Goal: Obtain resource: Obtain resource

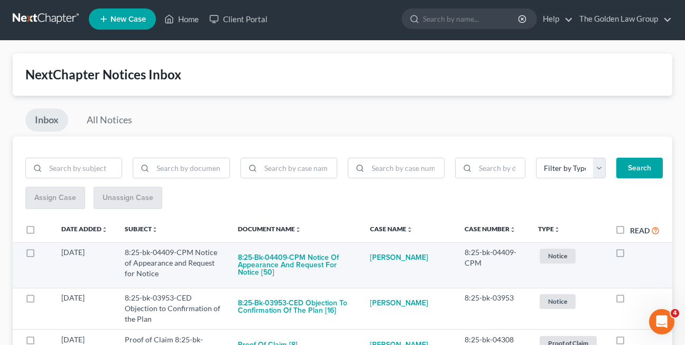
click at [630, 255] on label at bounding box center [630, 255] width 0 height 0
click at [635, 251] on input "checkbox" at bounding box center [638, 250] width 7 height 7
checkbox input "true"
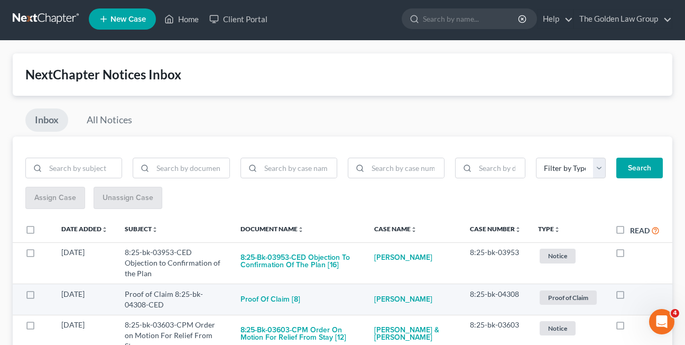
click at [630, 297] on label at bounding box center [630, 297] width 0 height 0
click at [635, 290] on input "checkbox" at bounding box center [638, 292] width 7 height 7
checkbox input "true"
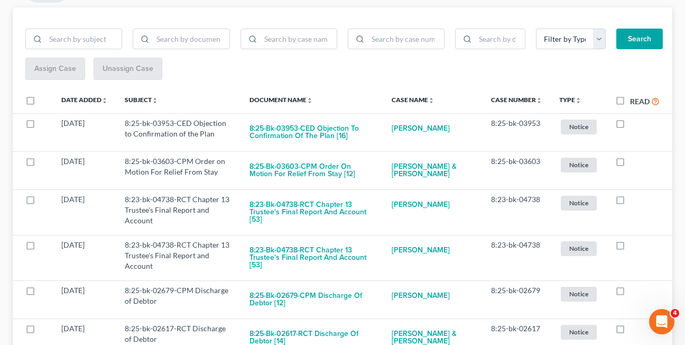
scroll to position [132, 0]
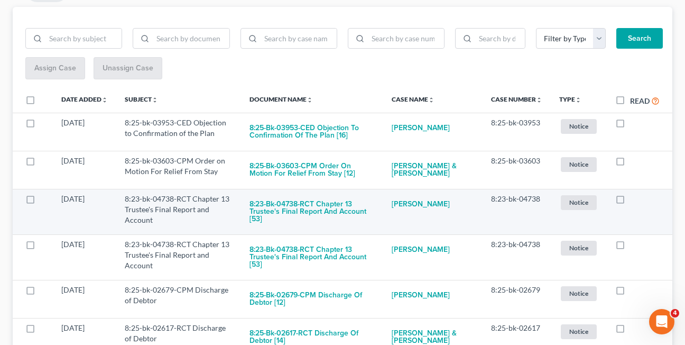
click at [630, 201] on label at bounding box center [630, 201] width 0 height 0
click at [635, 200] on input "checkbox" at bounding box center [638, 197] width 7 height 7
checkbox input "true"
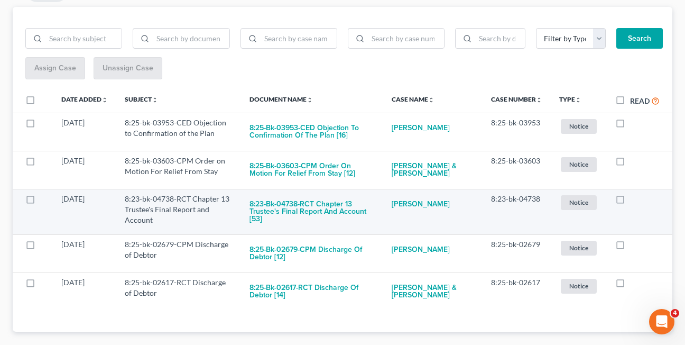
click at [630, 201] on label at bounding box center [630, 201] width 0 height 0
click at [635, 200] on input "checkbox" at bounding box center [638, 197] width 7 height 7
checkbox input "true"
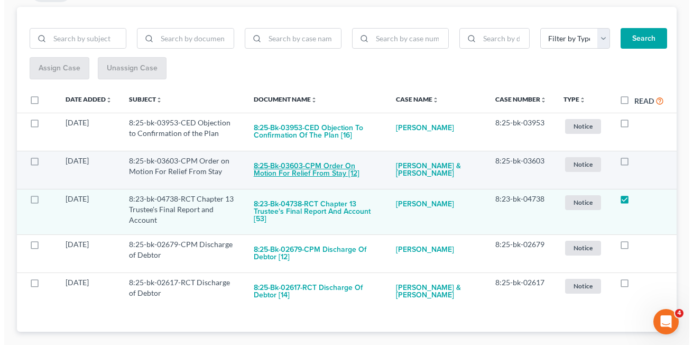
scroll to position [105, 0]
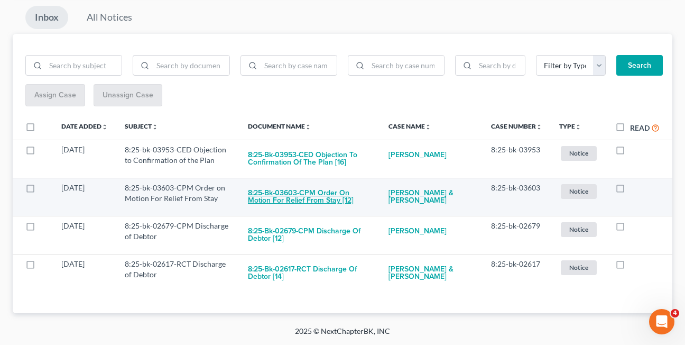
click at [293, 193] on button "8:25-bk-03603-CPM Order on Motion For Relief From Stay [12]" at bounding box center [310, 196] width 124 height 29
checkbox input "true"
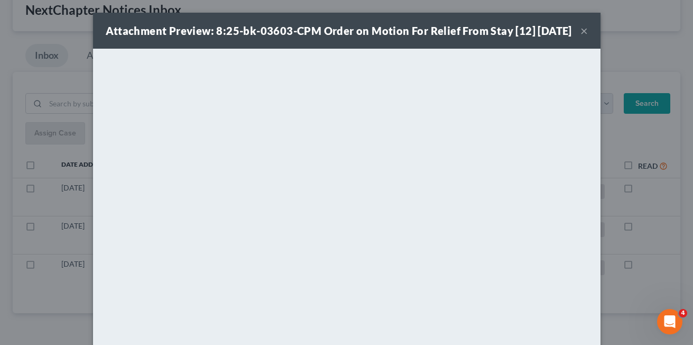
scroll to position [67, 0]
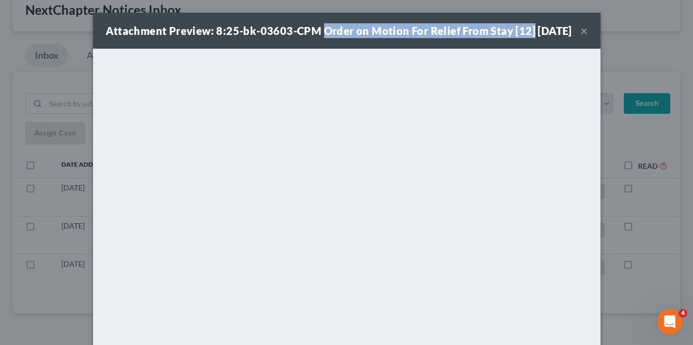
drag, startPoint x: 318, startPoint y: 29, endPoint x: 527, endPoint y: 32, distance: 208.9
click at [527, 32] on div "Attachment Preview: 8:25-bk-03603-CPM Order on Motion For Relief From Stay [12]…" at bounding box center [339, 30] width 466 height 15
copy strong "Order on Motion For Relief From Stay [12]"
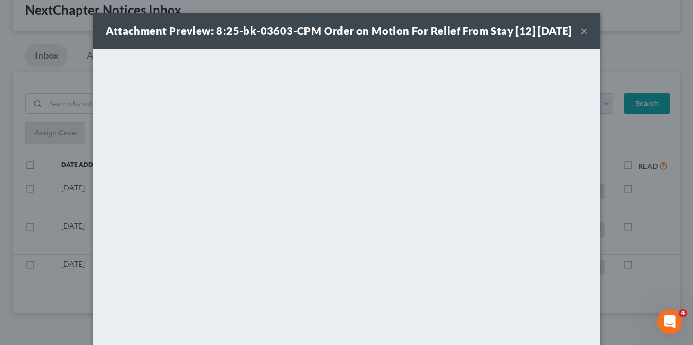
click at [266, 38] on div "Attachment Preview: 8:25-bk-03603-CPM Order on Motion For Relief From Stay [12]…" at bounding box center [339, 30] width 466 height 15
click at [581, 37] on button "×" at bounding box center [584, 30] width 7 height 13
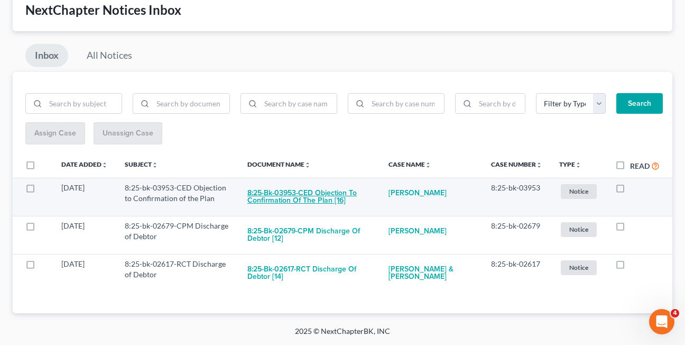
click at [287, 195] on button "8:25-bk-03953-CED Objection to Confirmation of the Plan [16]" at bounding box center [309, 196] width 124 height 29
checkbox input "true"
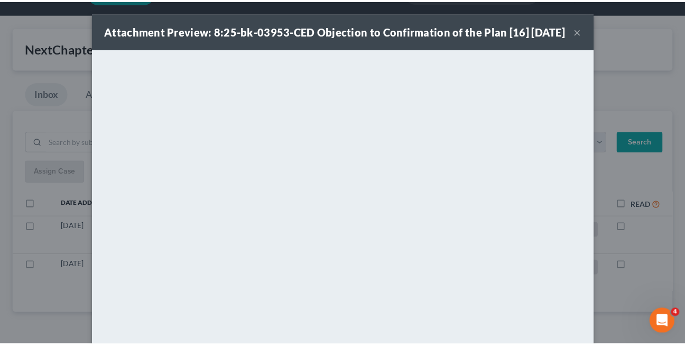
scroll to position [29, 0]
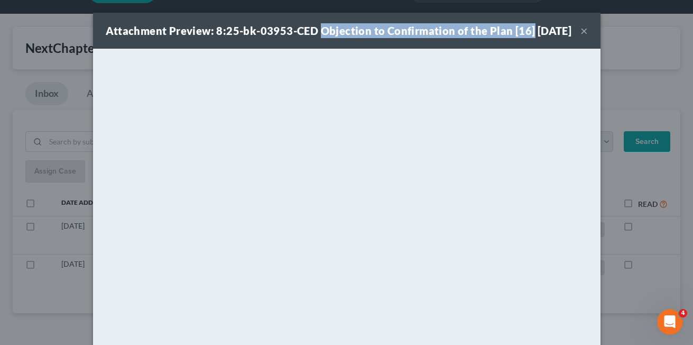
drag, startPoint x: 315, startPoint y: 31, endPoint x: 528, endPoint y: 32, distance: 213.6
click at [528, 32] on div "Attachment Preview: 8:25-bk-03953-CED Objection to Confirmation of the Plan [16…" at bounding box center [339, 30] width 466 height 15
copy strong "Objection to Confirmation of the Plan [16]"
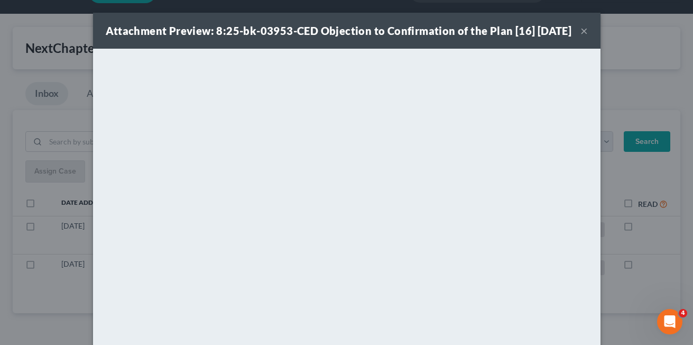
drag, startPoint x: 306, startPoint y: 51, endPoint x: 318, endPoint y: 40, distance: 16.1
click at [306, 38] on div "Attachment Preview: 8:25-bk-03953-CED Objection to Confirmation of the Plan [16…" at bounding box center [339, 30] width 466 height 15
click at [581, 37] on button "×" at bounding box center [584, 30] width 7 height 13
